Goal: Task Accomplishment & Management: Complete application form

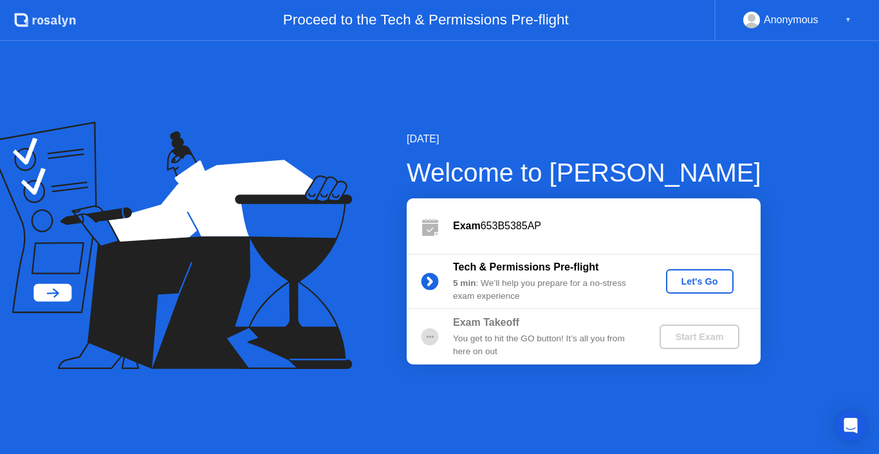
click at [712, 276] on div "Let's Go" at bounding box center [699, 281] width 57 height 10
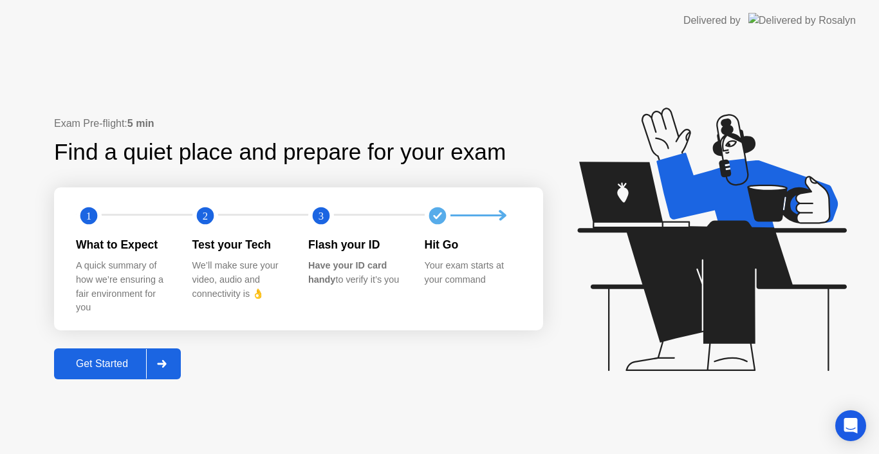
click at [93, 367] on div "Get Started" at bounding box center [102, 364] width 88 height 12
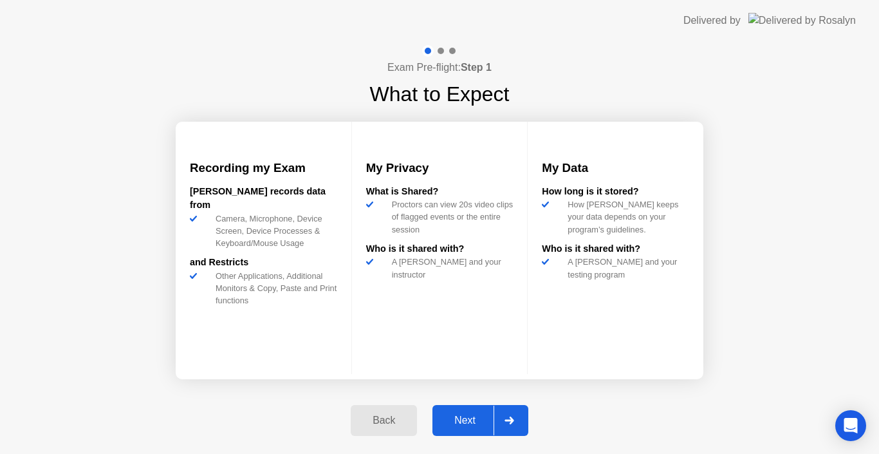
click at [472, 424] on div "Next" at bounding box center [464, 421] width 57 height 12
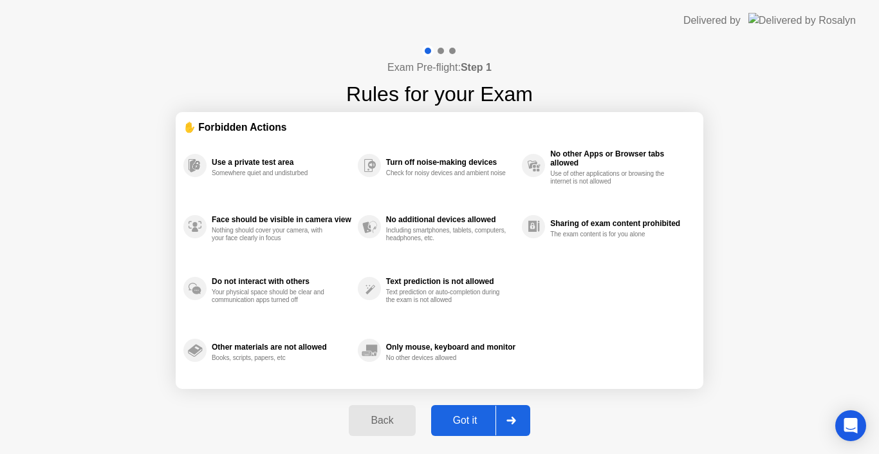
click at [474, 424] on div "Got it" at bounding box center [465, 421] width 61 height 12
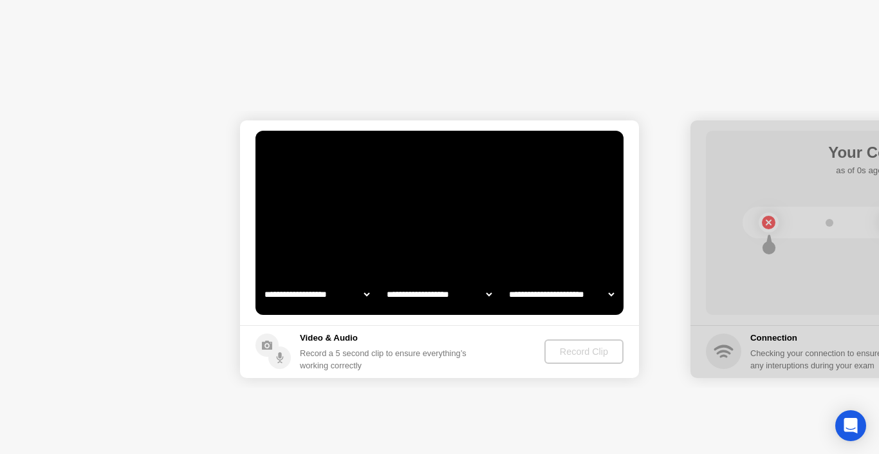
select select "**********"
select select "*******"
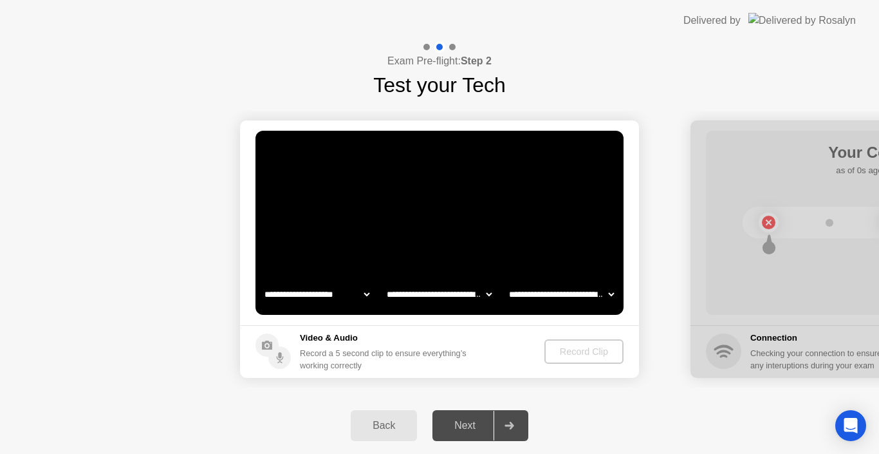
click at [347, 295] on select "**********" at bounding box center [317, 294] width 110 height 26
drag, startPoint x: 433, startPoint y: 353, endPoint x: 453, endPoint y: 298, distance: 59.1
click at [433, 353] on div "Record a 5 second clip to ensure everything’s working correctly" at bounding box center [386, 359] width 172 height 24
click at [454, 297] on select "**********" at bounding box center [439, 294] width 110 height 26
drag, startPoint x: 615, startPoint y: 413, endPoint x: 540, endPoint y: 296, distance: 138.9
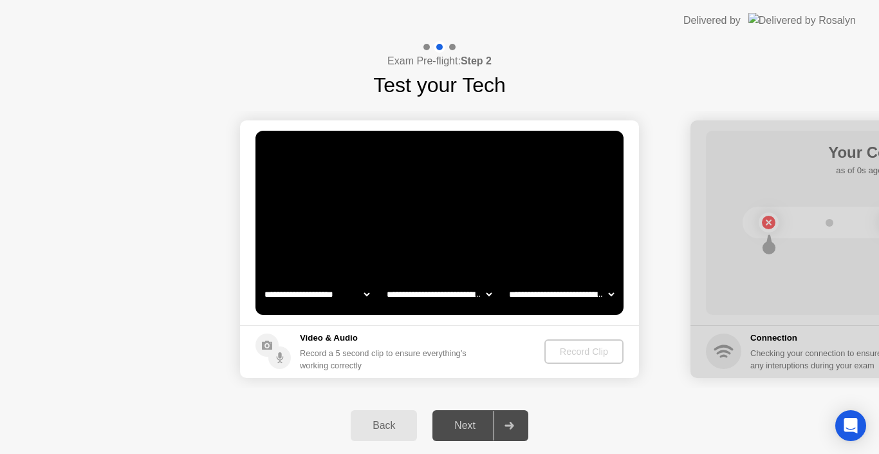
click at [615, 413] on div "Back Next" at bounding box center [439, 425] width 879 height 57
click at [577, 292] on select "**********" at bounding box center [562, 294] width 110 height 26
click at [543, 296] on select "**********" at bounding box center [562, 294] width 110 height 26
click at [556, 290] on select "**********" at bounding box center [562, 294] width 110 height 26
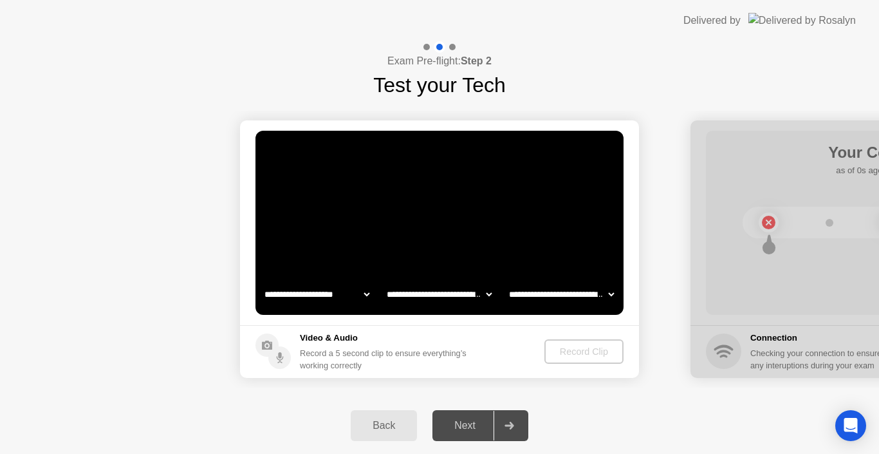
click at [405, 364] on div "Record a 5 second clip to ensure everything’s working correctly" at bounding box center [386, 359] width 172 height 24
click at [565, 353] on div "Record Clip" at bounding box center [584, 351] width 69 height 10
drag, startPoint x: 438, startPoint y: 433, endPoint x: 604, endPoint y: 252, distance: 245.1
click at [588, 354] on div "Record Clip" at bounding box center [584, 351] width 69 height 10
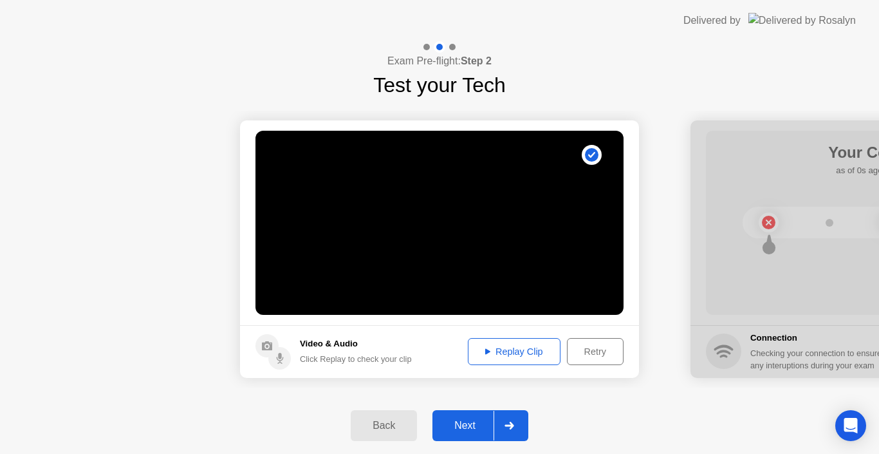
click at [477, 425] on div "Next" at bounding box center [464, 426] width 57 height 12
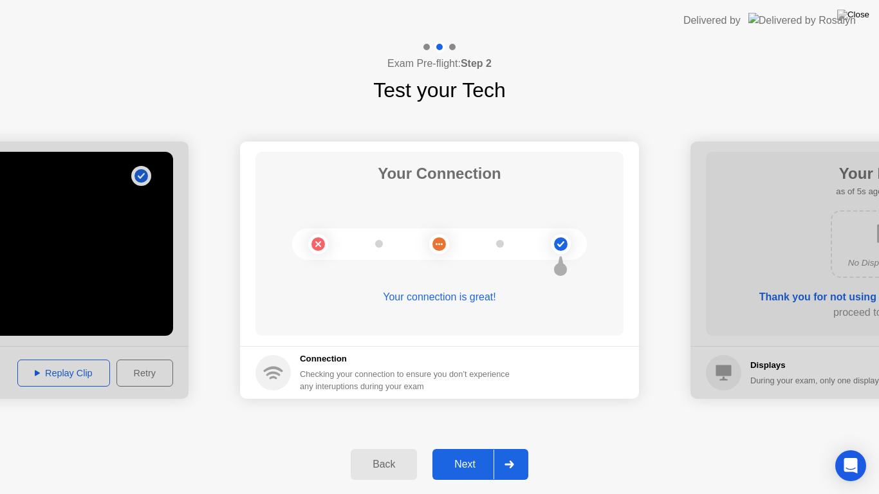
click at [471, 453] on div "Next" at bounding box center [464, 465] width 57 height 12
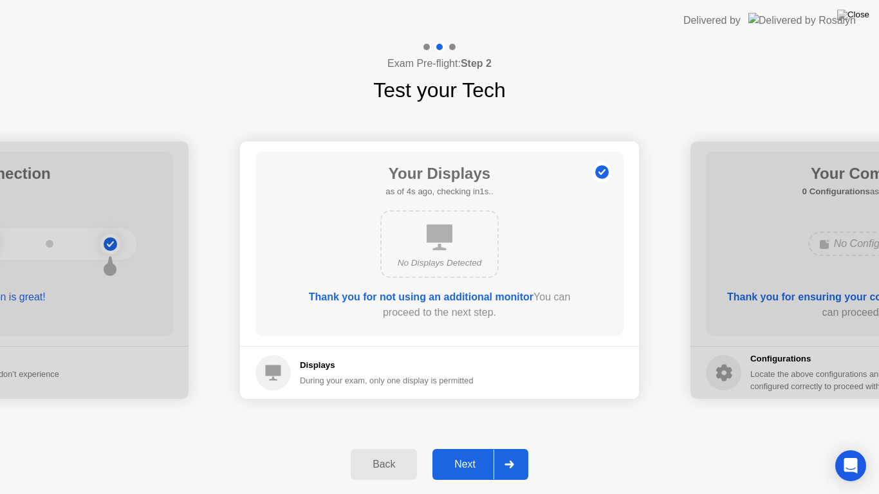
click at [471, 453] on div "Next" at bounding box center [464, 465] width 57 height 12
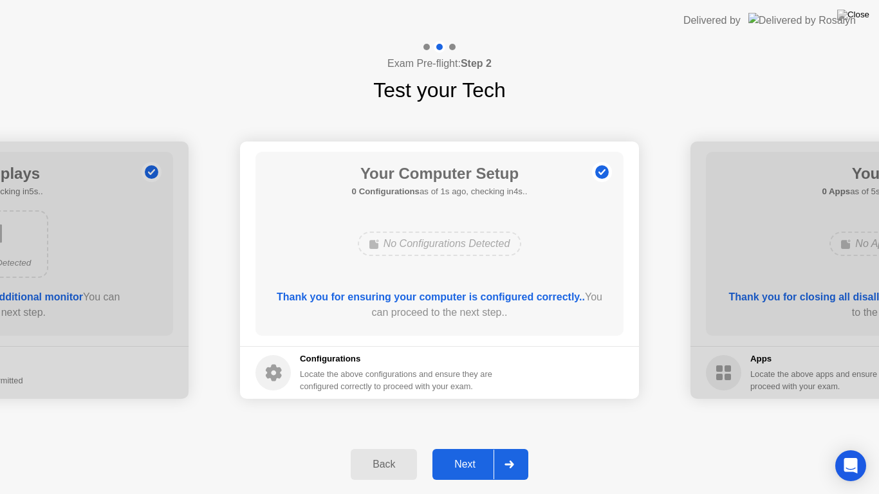
click at [471, 453] on div "Next" at bounding box center [464, 465] width 57 height 12
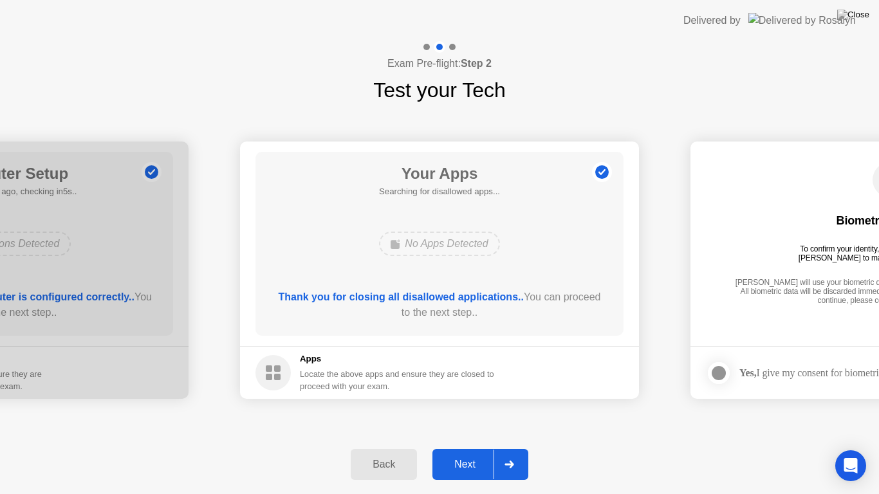
click at [469, 453] on div "Next" at bounding box center [464, 465] width 57 height 12
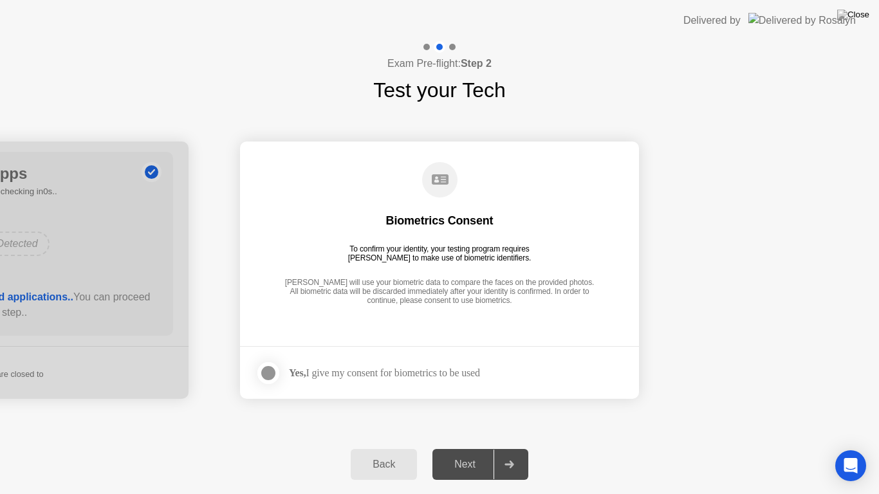
click at [271, 373] on div at bounding box center [268, 373] width 15 height 15
click at [501, 453] on div at bounding box center [509, 465] width 31 height 30
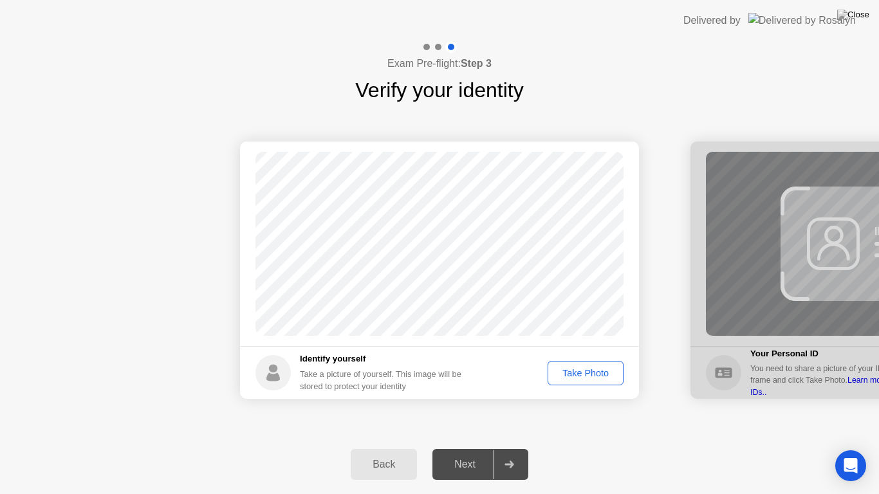
click at [584, 375] on div "Take Photo" at bounding box center [585, 373] width 67 height 10
click at [464, 453] on div "Next" at bounding box center [464, 465] width 57 height 12
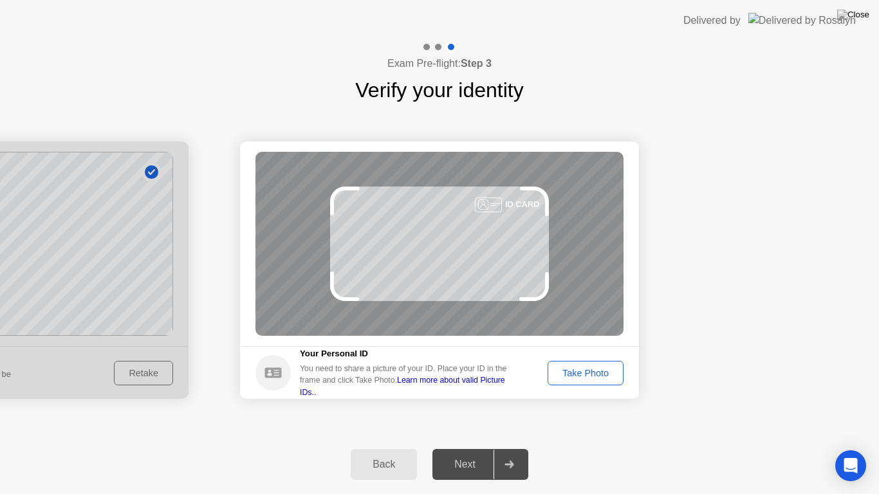
click at [588, 384] on button "Take Photo" at bounding box center [586, 373] width 76 height 24
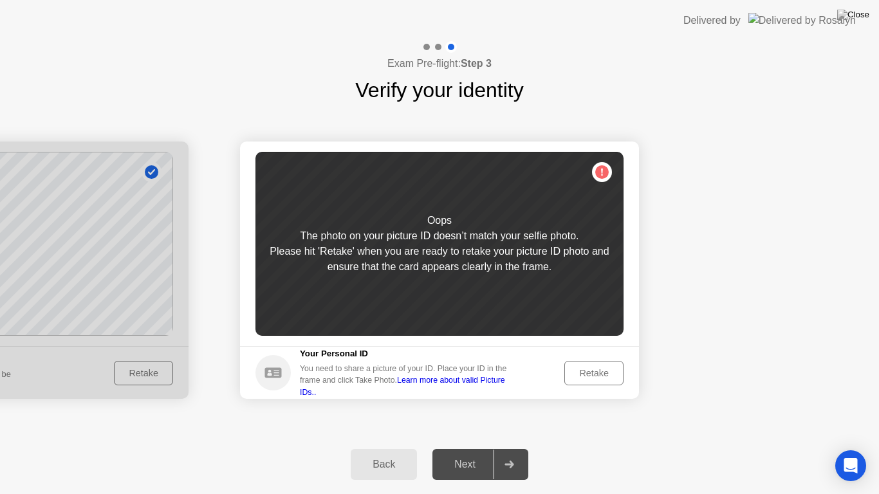
click at [597, 374] on div "Retake" at bounding box center [594, 373] width 50 height 10
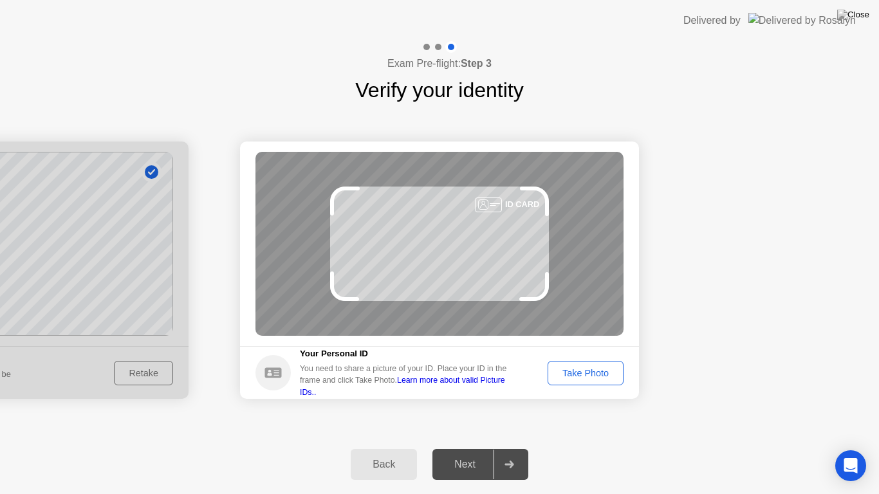
click at [621, 373] on button "Take Photo" at bounding box center [586, 373] width 76 height 24
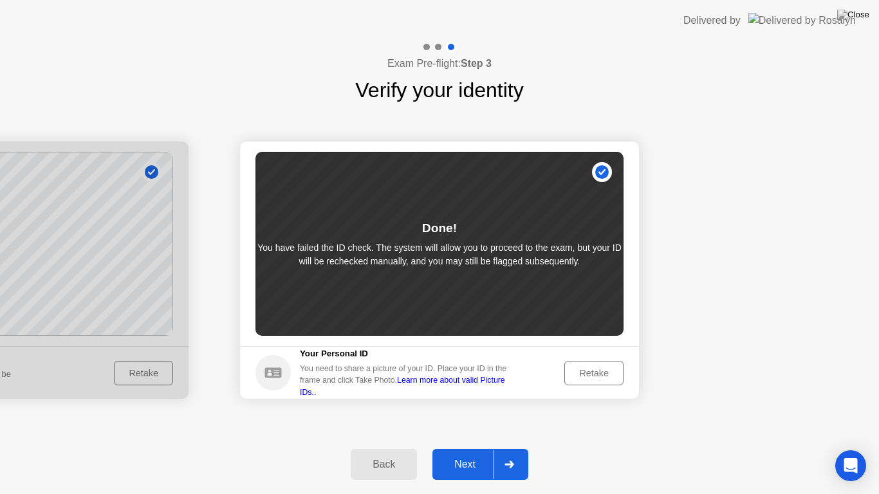
click at [453, 453] on button "Next" at bounding box center [481, 464] width 96 height 31
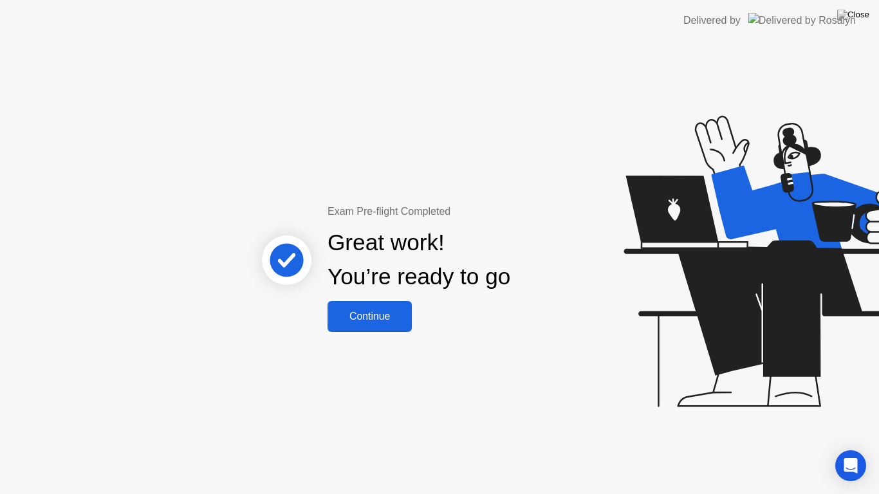
click at [389, 311] on div "Continue" at bounding box center [370, 317] width 77 height 12
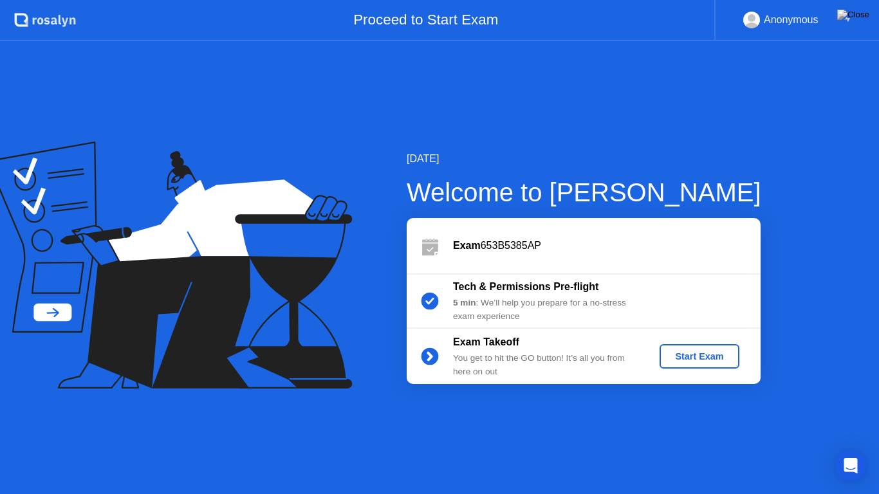
click at [702, 352] on div "Start Exam" at bounding box center [699, 356] width 69 height 10
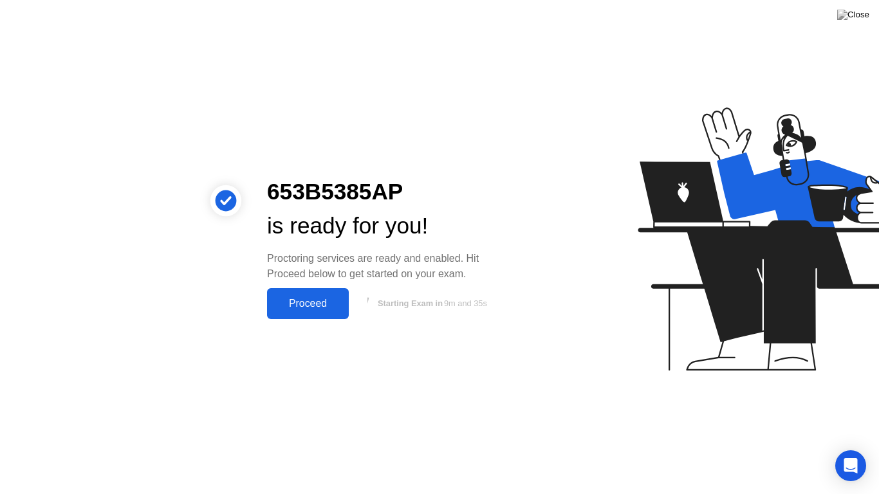
click at [313, 310] on div "Proceed" at bounding box center [308, 304] width 74 height 12
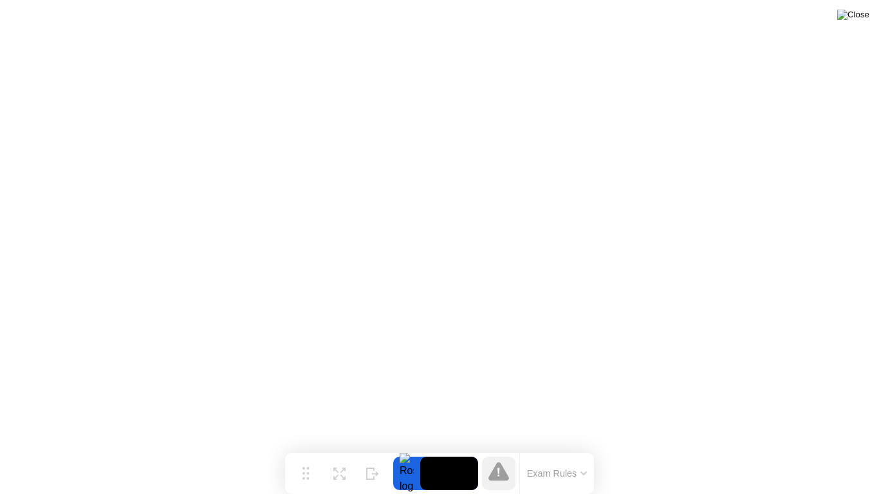
click at [861, 20] on img at bounding box center [853, 15] width 32 height 10
